Goal: Transaction & Acquisition: Purchase product/service

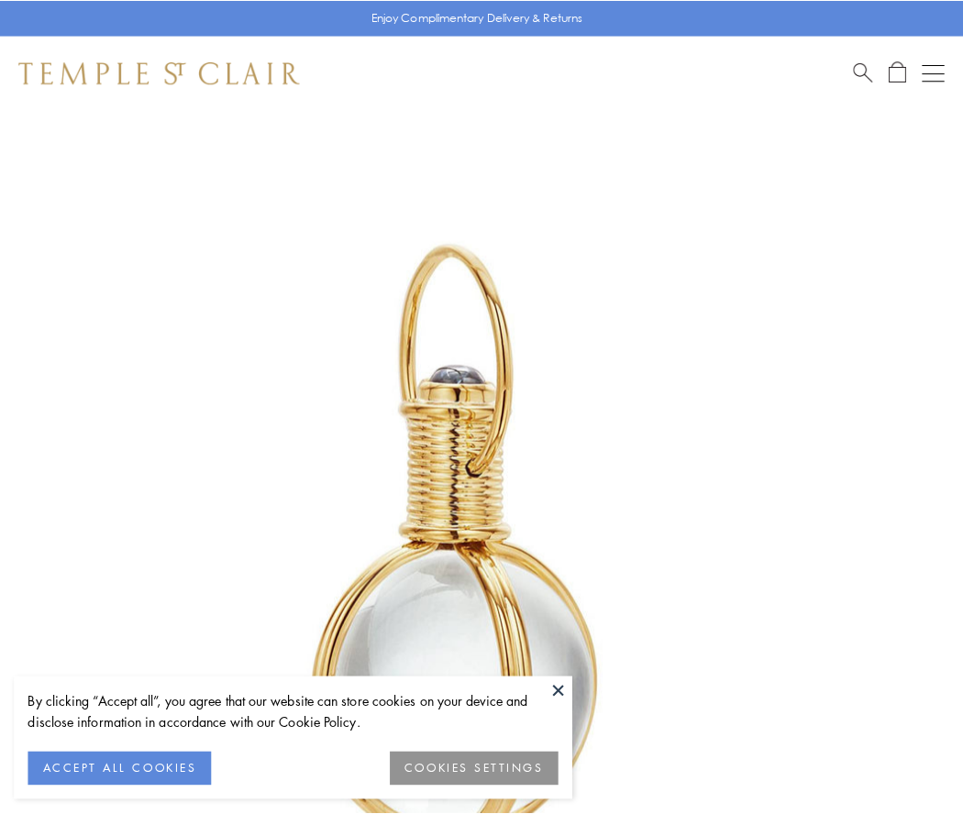
scroll to position [479, 0]
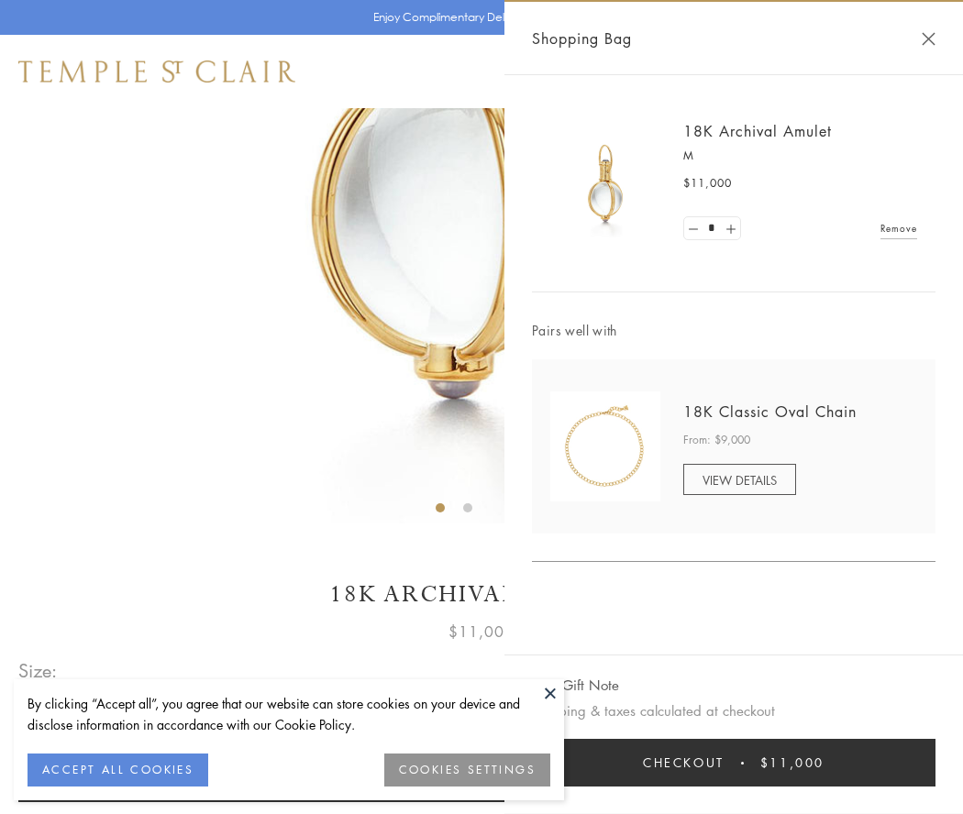
click at [734, 763] on button "Checkout $11,000" at bounding box center [733, 763] width 403 height 48
